Goal: Information Seeking & Learning: Learn about a topic

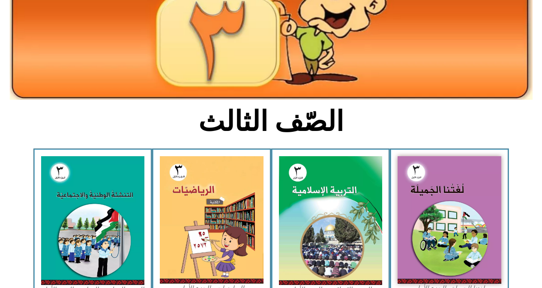
scroll to position [122, 0]
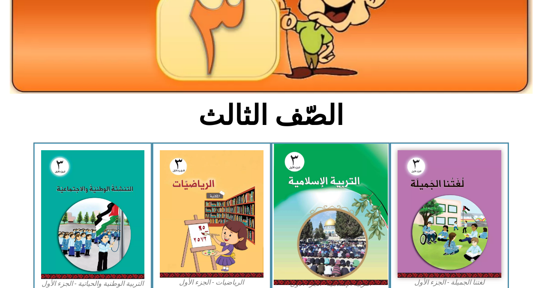
click at [295, 242] on img at bounding box center [330, 215] width 114 height 142
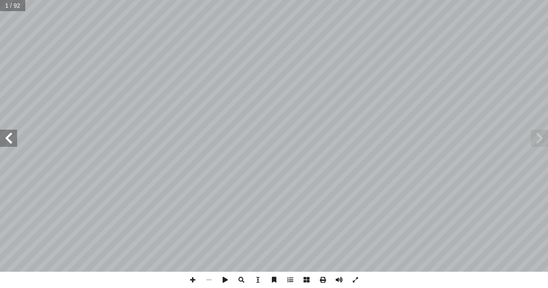
click at [2, 133] on span at bounding box center [8, 138] width 17 height 17
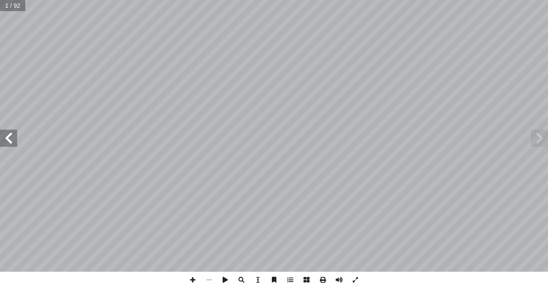
click at [2, 133] on span at bounding box center [8, 138] width 17 height 17
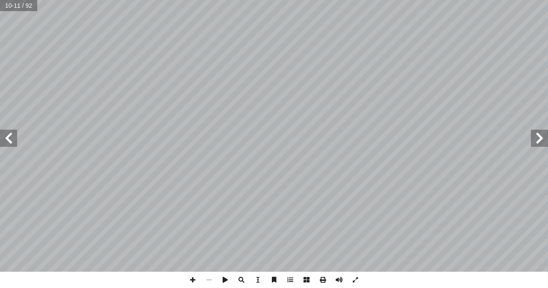
click at [2, 133] on span at bounding box center [8, 138] width 17 height 17
click at [543, 135] on span at bounding box center [539, 138] width 17 height 17
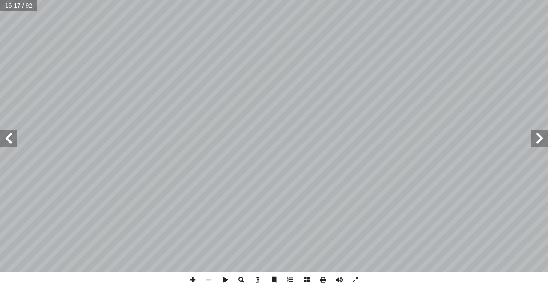
click at [17, 141] on span at bounding box center [8, 138] width 17 height 17
